Goal: Transaction & Acquisition: Purchase product/service

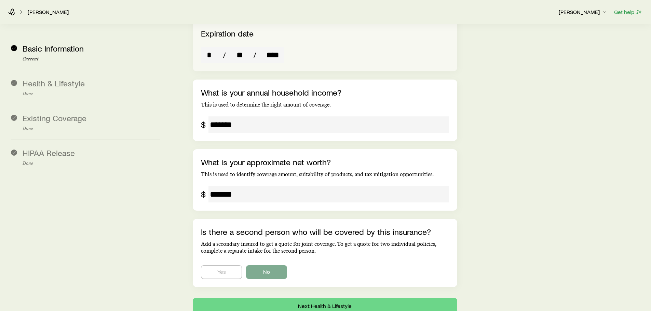
scroll to position [1372, 0]
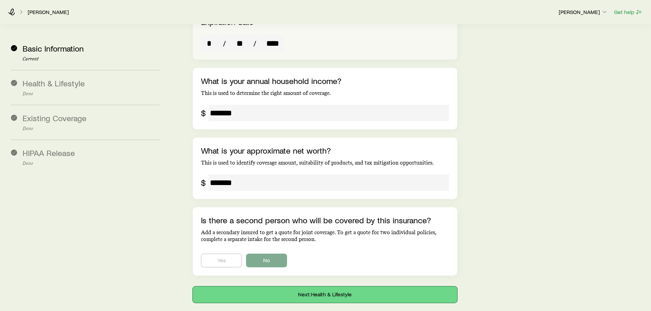
click at [353, 287] on button "Next: Health & Lifestyle" at bounding box center [325, 295] width 264 height 16
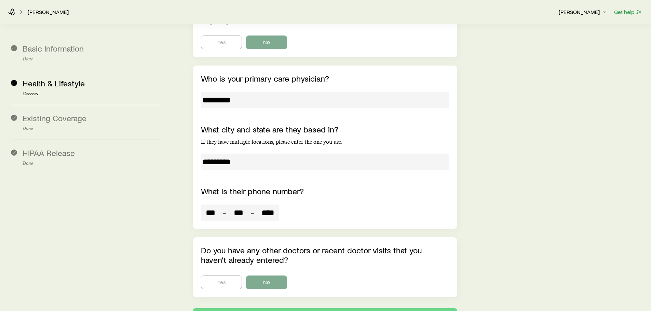
scroll to position [2128, 0]
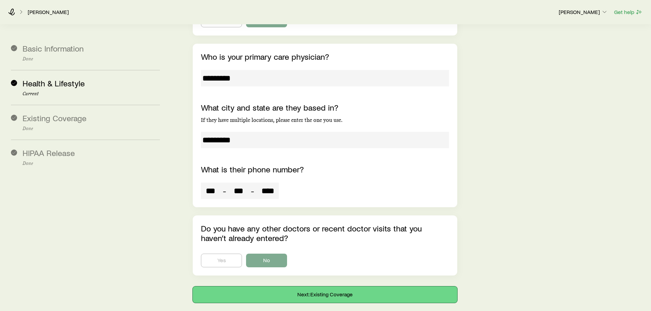
click at [365, 287] on button "Next: Existing Coverage" at bounding box center [325, 295] width 264 height 16
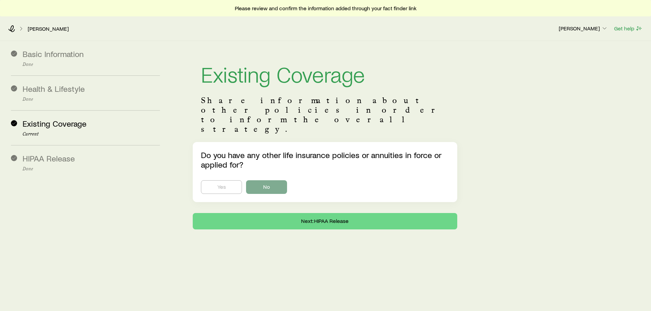
click at [357, 213] on div "Basic Information Done Health & Lifestyle Done Existing Coverage Current HIPAA …" at bounding box center [325, 161] width 651 height 240
click at [358, 213] on button "Next: HIPAA Release" at bounding box center [325, 221] width 264 height 16
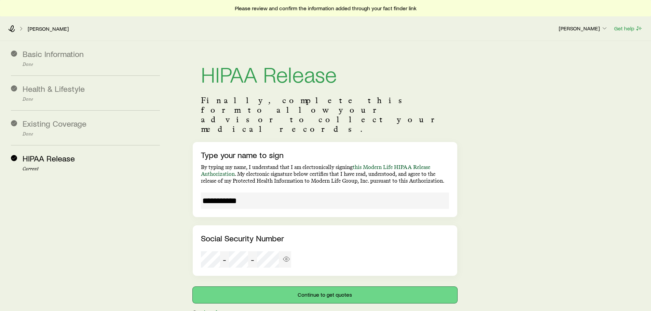
click at [349, 287] on button "Continue to get quotes" at bounding box center [325, 295] width 264 height 16
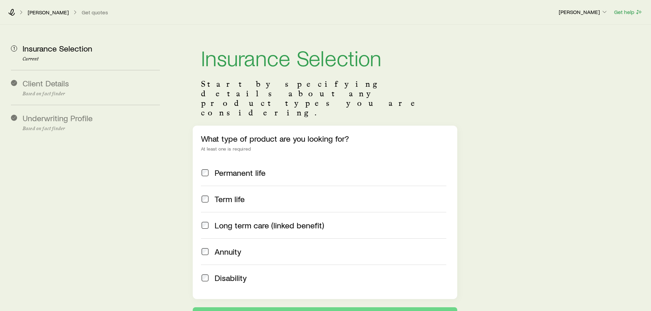
click at [240, 195] on span "Term life" at bounding box center [230, 200] width 30 height 10
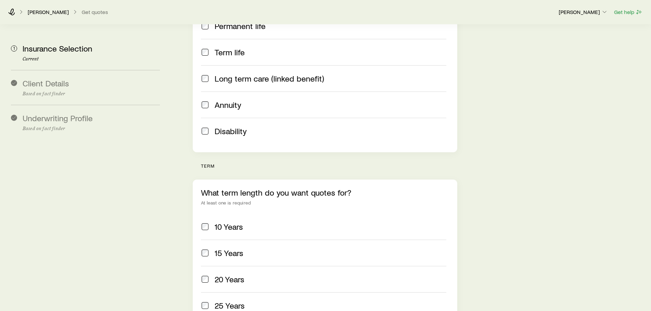
scroll to position [147, 0]
click at [229, 274] on span "20 Years" at bounding box center [230, 279] width 30 height 10
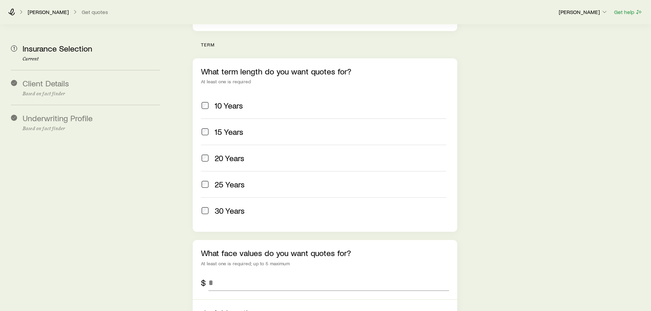
click at [231, 206] on span "30 Years" at bounding box center [230, 211] width 30 height 10
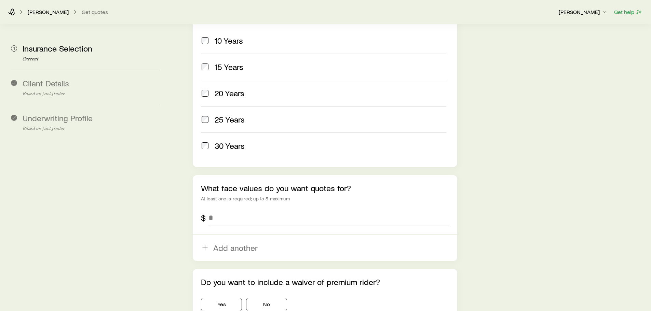
scroll to position [337, 0]
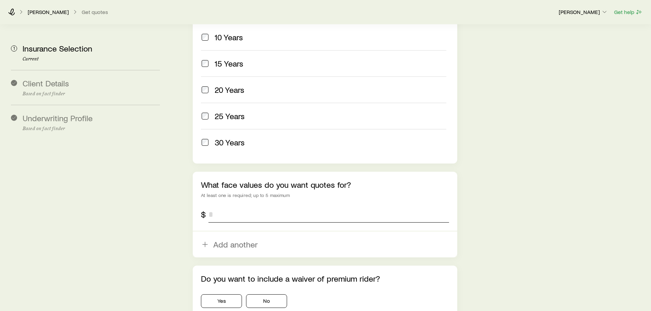
click at [227, 206] on input "tel" at bounding box center [329, 214] width 240 height 16
type input "*"
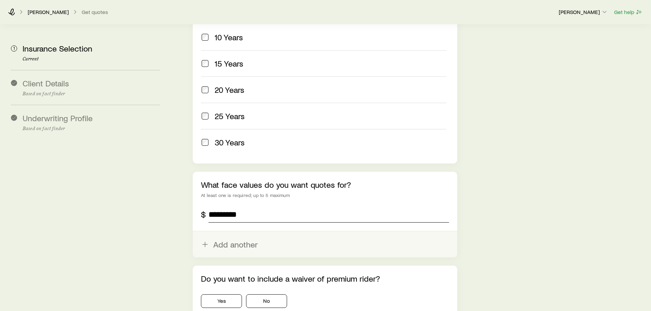
scroll to position [413, 0]
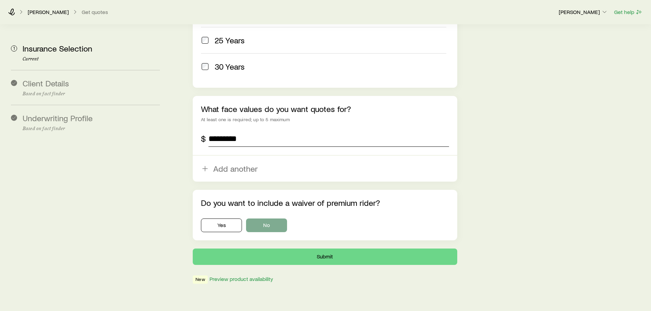
type input "*********"
click at [277, 219] on button "No" at bounding box center [266, 226] width 41 height 14
drag, startPoint x: 280, startPoint y: 206, endPoint x: 281, endPoint y: 210, distance: 4.1
click at [280, 219] on button "No" at bounding box center [266, 226] width 41 height 14
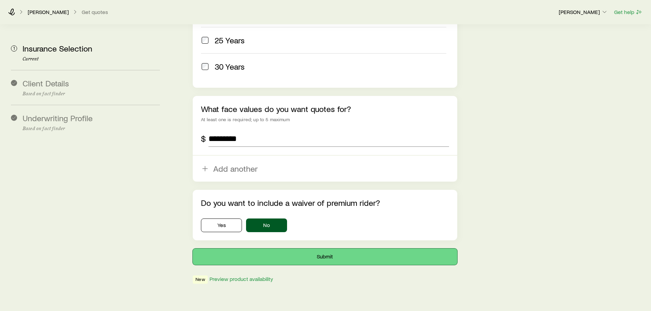
click at [289, 249] on button "Submit" at bounding box center [325, 257] width 264 height 16
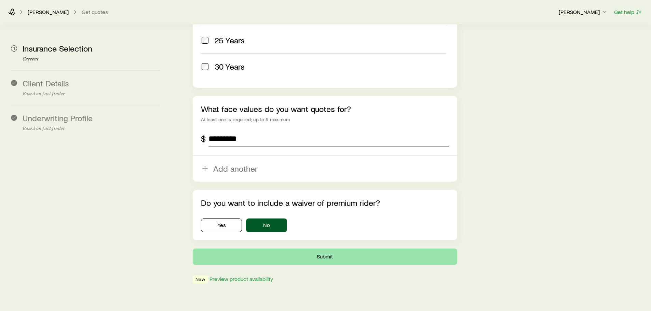
scroll to position [0, 0]
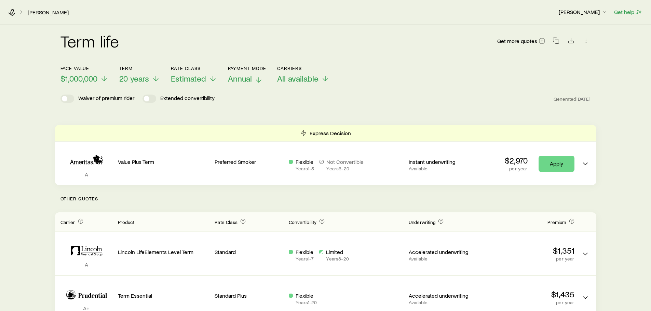
click at [244, 80] on span "Annual" at bounding box center [240, 79] width 24 height 10
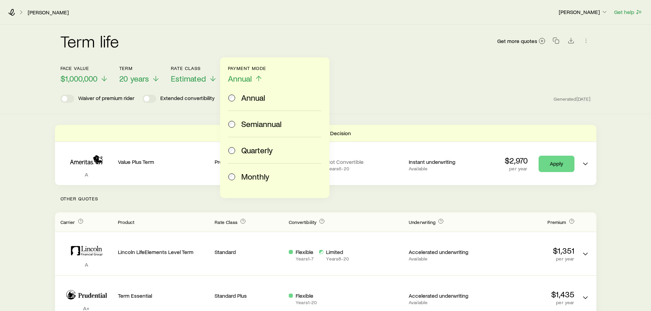
click at [244, 174] on span "Monthly" at bounding box center [255, 177] width 28 height 10
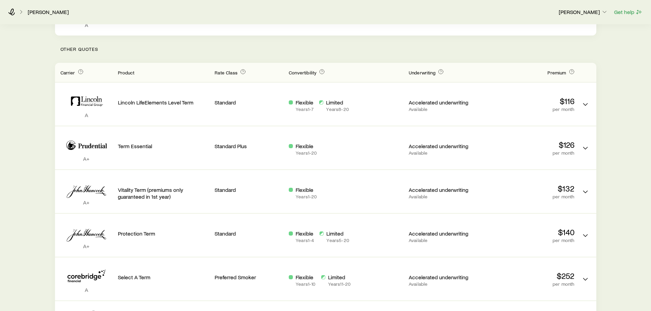
scroll to position [149, 0]
click at [466, 48] on p "Other Quotes" at bounding box center [325, 49] width 541 height 27
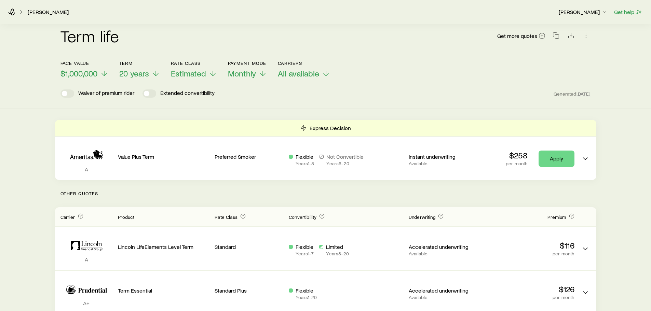
scroll to position [0, 0]
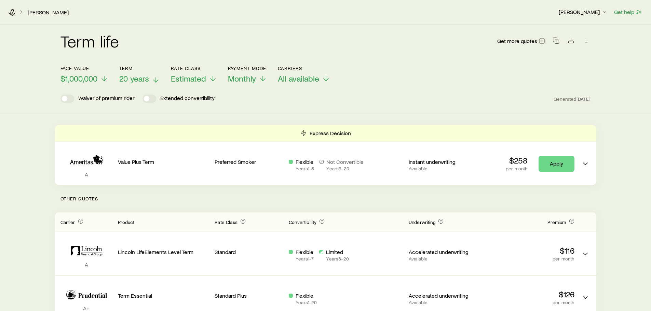
click at [144, 76] on span "20 years" at bounding box center [134, 79] width 30 height 10
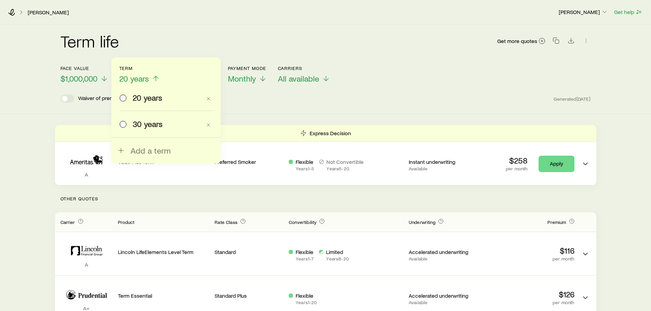
click at [144, 128] on span "30 years" at bounding box center [148, 124] width 30 height 10
